Goal: Task Accomplishment & Management: Use online tool/utility

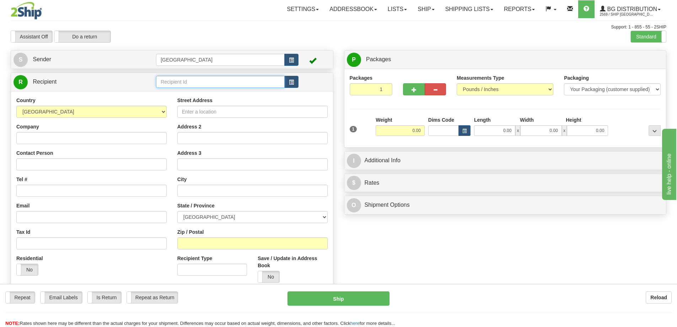
click at [162, 84] on input "text" at bounding box center [220, 82] width 129 height 12
click at [166, 95] on div "60333" at bounding box center [219, 93] width 122 height 8
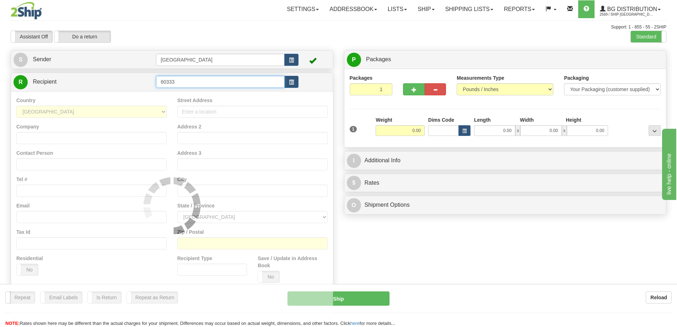
type input "60333"
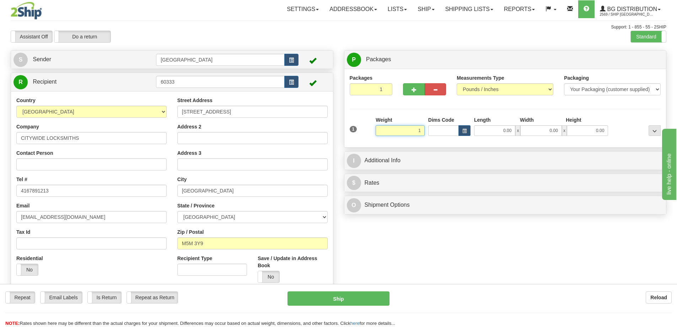
type input "1.00"
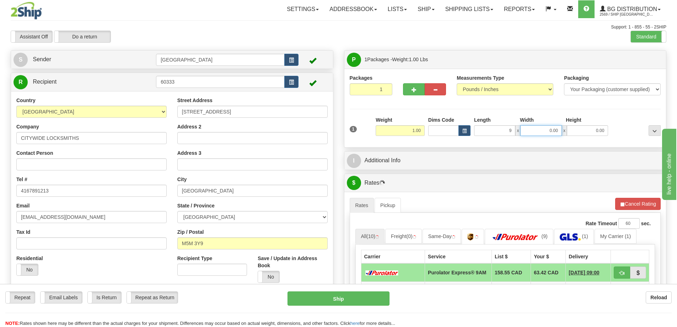
type input "9.00"
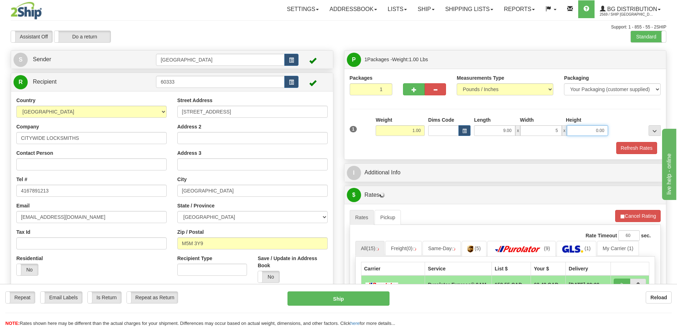
type input "5.00"
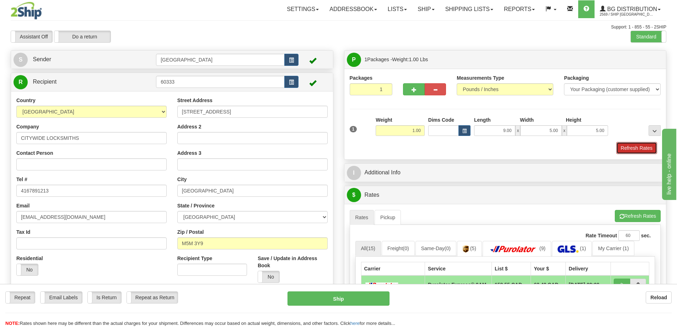
click at [629, 146] on button "Refresh Rates" at bounding box center [637, 148] width 41 height 12
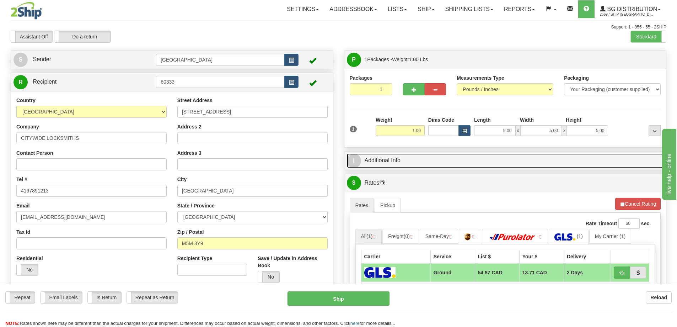
click at [413, 158] on link "I Additional Info" at bounding box center [505, 160] width 317 height 15
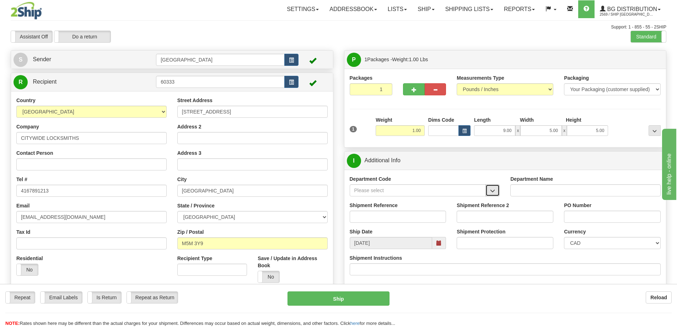
click at [492, 188] on span "button" at bounding box center [492, 190] width 5 height 5
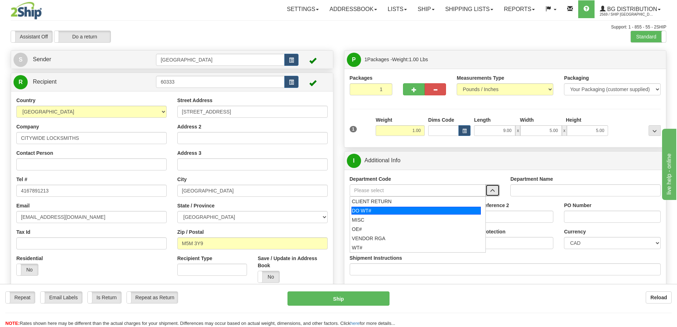
click at [372, 209] on div "DO WT#" at bounding box center [416, 211] width 129 height 8
type input "DO WT#"
type input "DIRECT ORDERS"
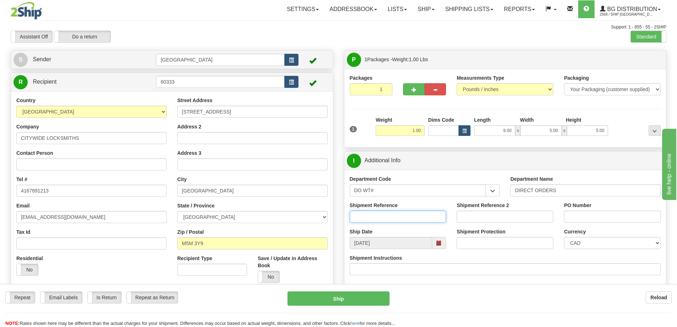
click at [391, 215] on input "Shipment Reference" at bounding box center [398, 216] width 97 height 12
type input "164963-00"
click at [573, 217] on input "PO Number" at bounding box center [612, 216] width 97 height 12
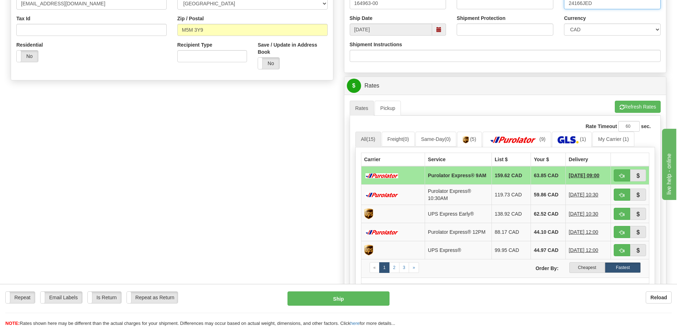
scroll to position [249, 0]
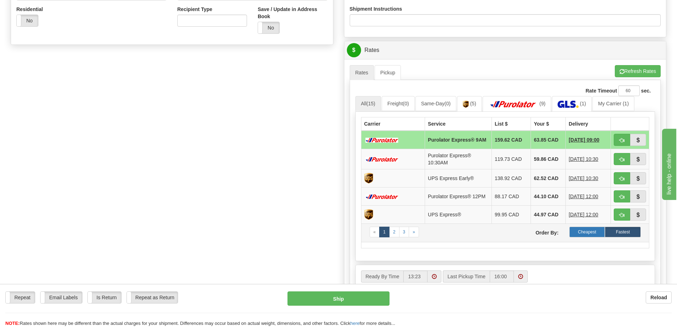
type input "24166JED"
click at [582, 234] on label "Cheapest" at bounding box center [588, 231] width 36 height 11
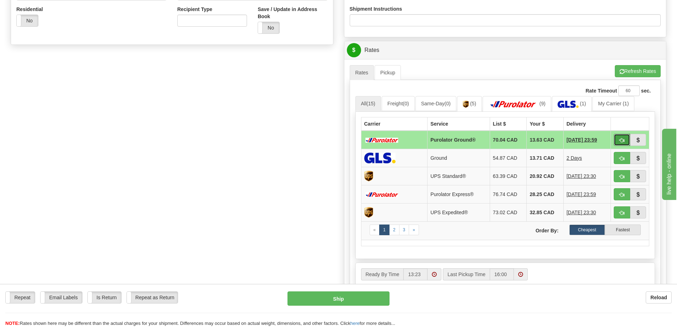
click at [619, 139] on button "button" at bounding box center [622, 140] width 16 height 12
type input "260"
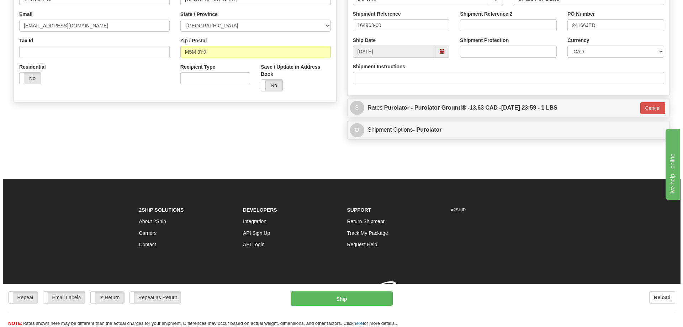
scroll to position [202, 0]
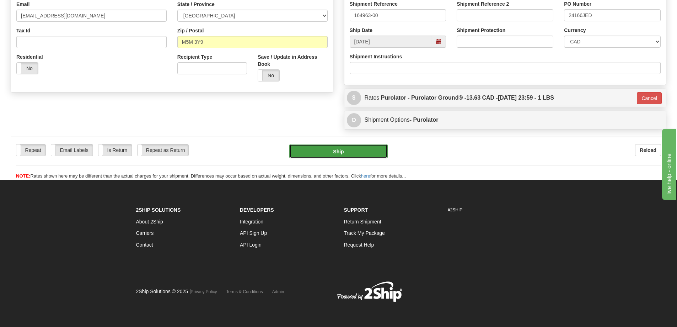
click at [354, 153] on button "Ship" at bounding box center [338, 151] width 98 height 14
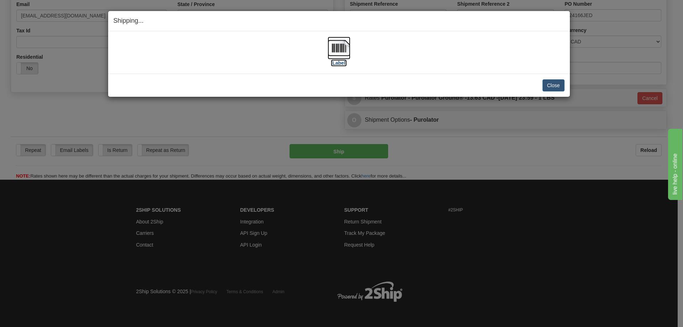
click at [338, 64] on label "[Label]" at bounding box center [339, 62] width 16 height 7
click at [553, 86] on button "Close" at bounding box center [553, 85] width 22 height 12
